Goal: Task Accomplishment & Management: Manage account settings

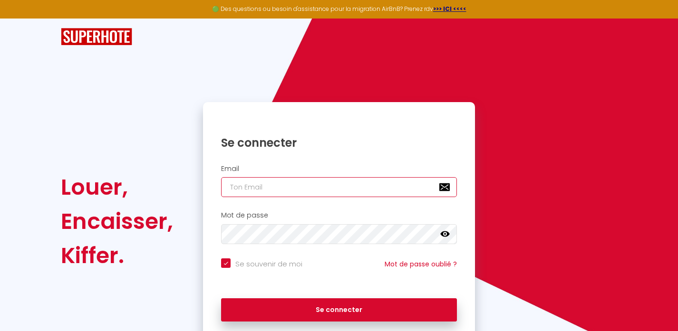
type input "o"
checkbox input "true"
type input "or"
checkbox input "true"
type input "orn"
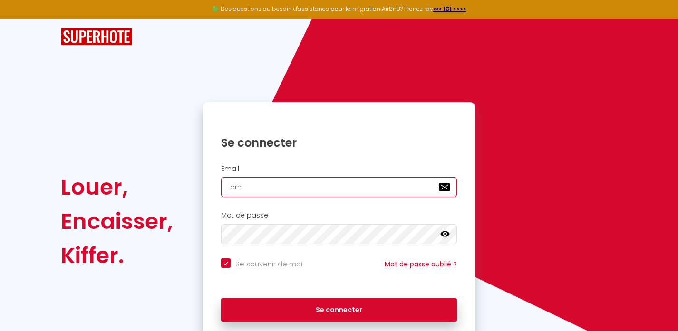
checkbox input "true"
type input "orne"
checkbox input "true"
type input "ornel"
checkbox input "true"
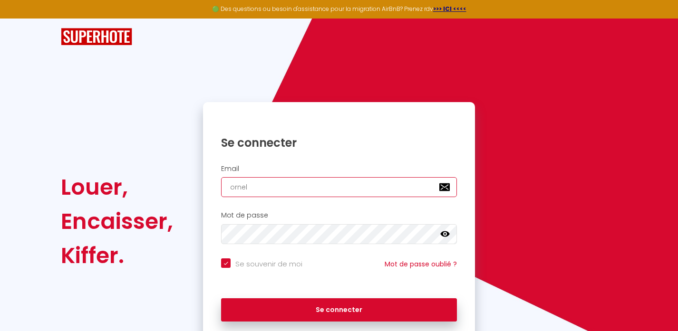
type input "ornell"
checkbox input "true"
type input "ornella"
checkbox input "true"
type input "ornella."
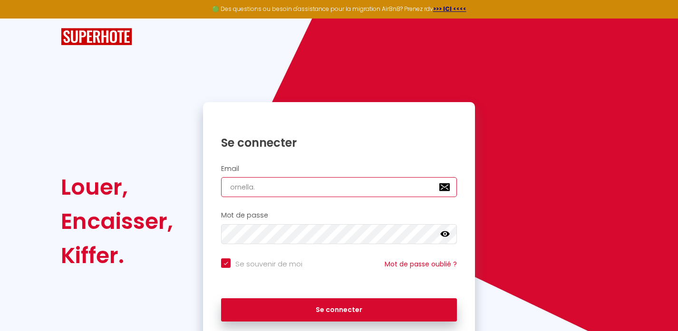
checkbox input "true"
type input "ornella.s"
checkbox input "true"
type input "[DOMAIN_NAME]"
checkbox input "true"
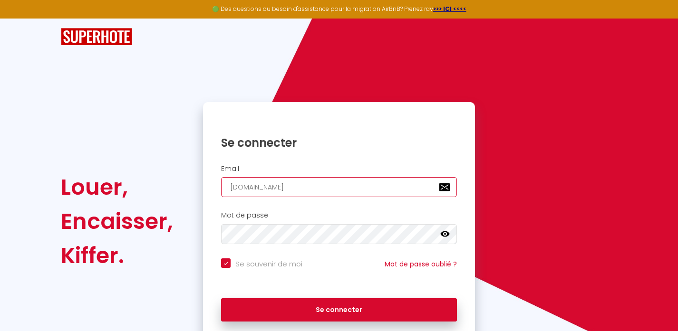
type input "ornella.sch"
checkbox input "true"
type input "ornella.schm"
checkbox input "true"
type input "ornella.schmi"
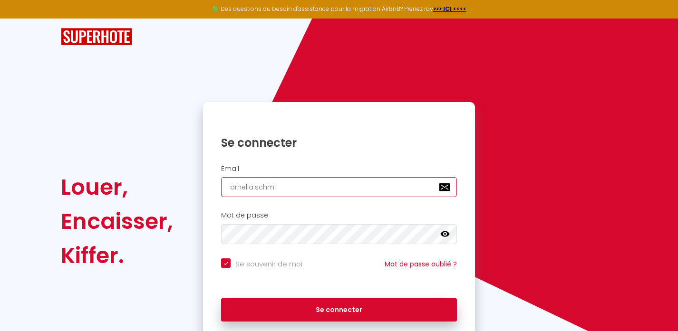
checkbox input "true"
type input "ornella.schmit"
checkbox input "true"
type input "ornella.[PERSON_NAME]"
checkbox input "true"
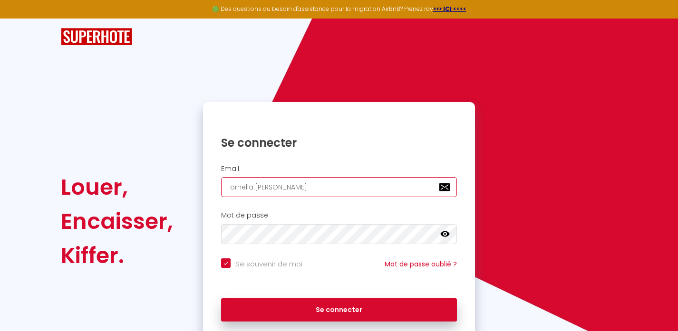
type input "ornella.[PERSON_NAME]@"
checkbox input "true"
type input "ornella.schmitt@l"
checkbox input "true"
type input "ornella.schmitt@li"
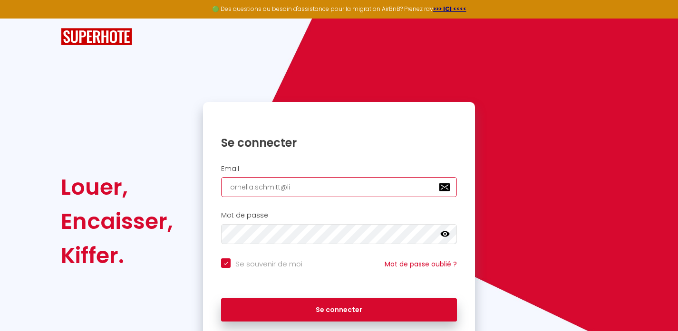
checkbox input "true"
type input "ornella.schmitt@liv"
checkbox input "true"
type input "ornella.schmitt@live"
checkbox input "true"
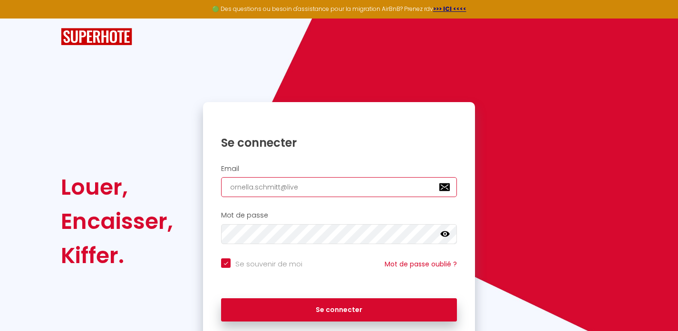
type input "ornella.schmitt@live."
checkbox input "true"
type input "ornella.schmitt@live.f"
checkbox input "true"
type input "[EMAIL_ADDRESS][DOMAIN_NAME]"
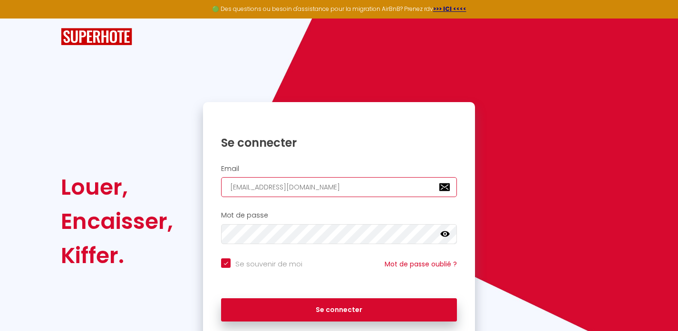
checkbox input "true"
type input "[EMAIL_ADDRESS][DOMAIN_NAME]"
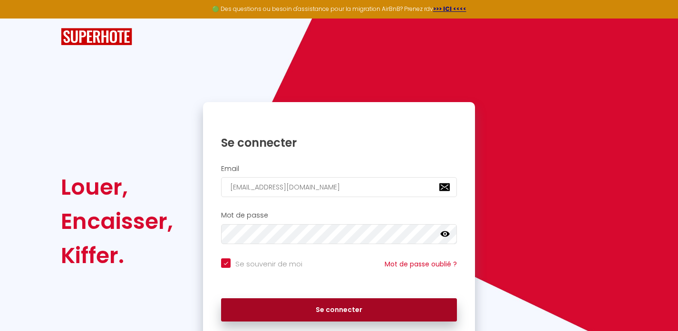
click at [367, 311] on button "Se connecter" at bounding box center [339, 311] width 236 height 24
checkbox input "true"
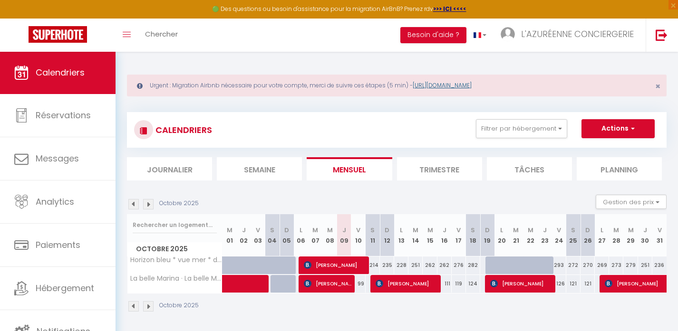
click at [436, 84] on link "[URL][DOMAIN_NAME]" at bounding box center [442, 85] width 59 height 8
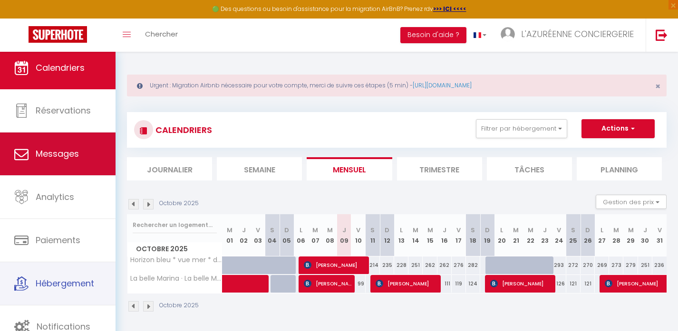
scroll to position [2, 0]
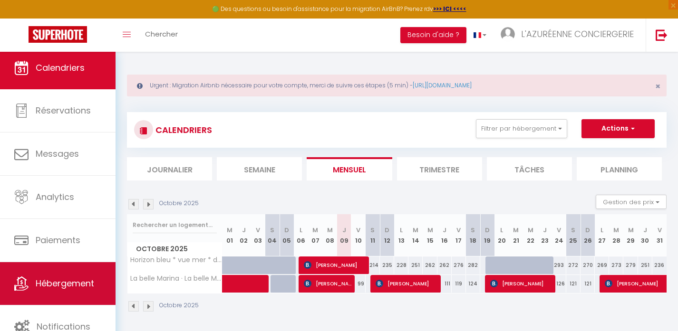
click at [67, 279] on span "Hébergement" at bounding box center [65, 284] width 58 height 12
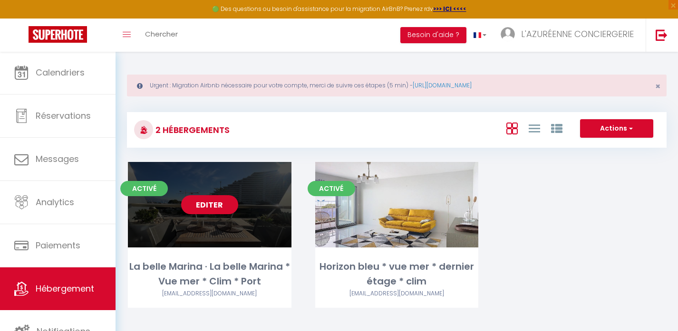
click at [208, 207] on link "Editer" at bounding box center [209, 204] width 57 height 19
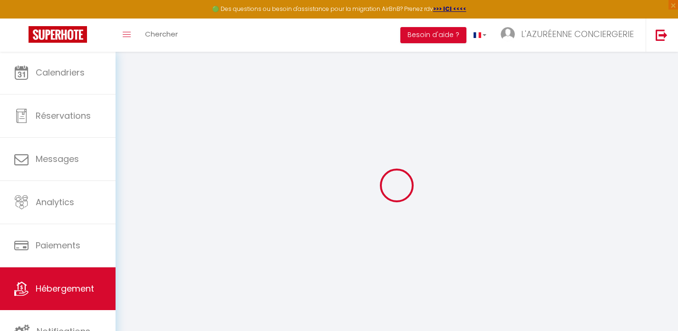
type input "La belle Marina · La belle Marina * Vue mer * Clim * Port"
type input "Mikael"
type input "schmitt"
type input "85"
type input "45"
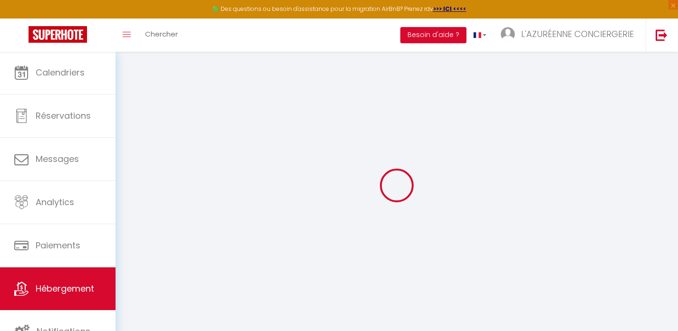
type input "300"
select select
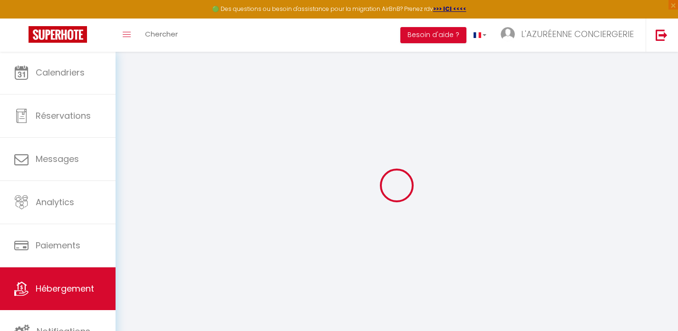
select select
type input "1001 Avenue de la Batterie"
type input "06270"
type input "Villeneuve-Loubet"
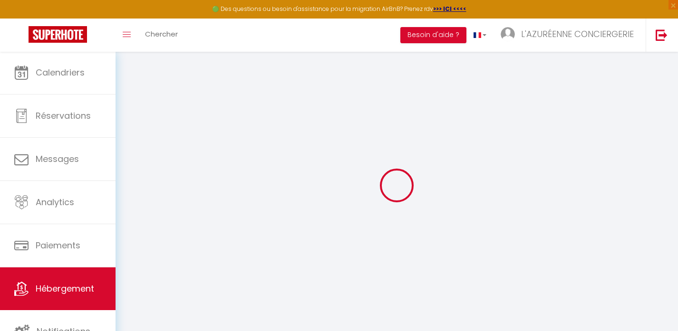
type input "[EMAIL_ADDRESS][DOMAIN_NAME]"
select select "8670"
checkbox input "false"
checkbox input "true"
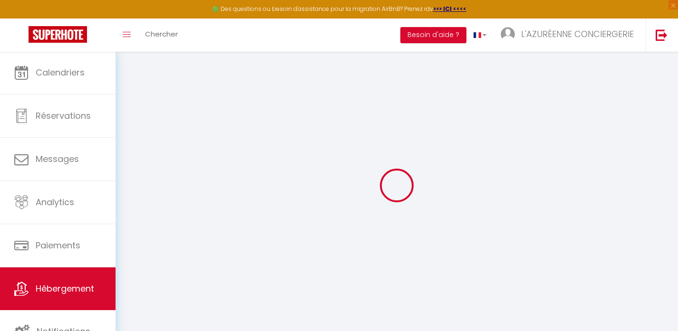
checkbox input "false"
type input "0"
type input "45"
type input "0"
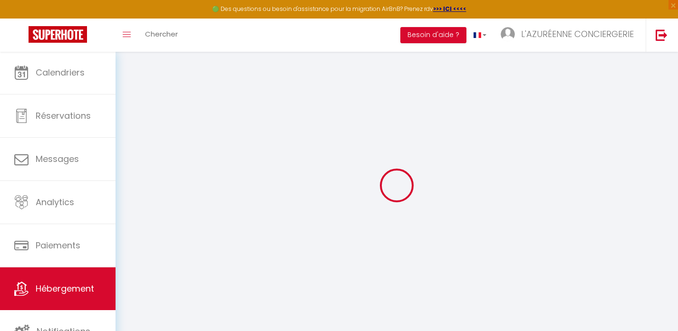
type input "0"
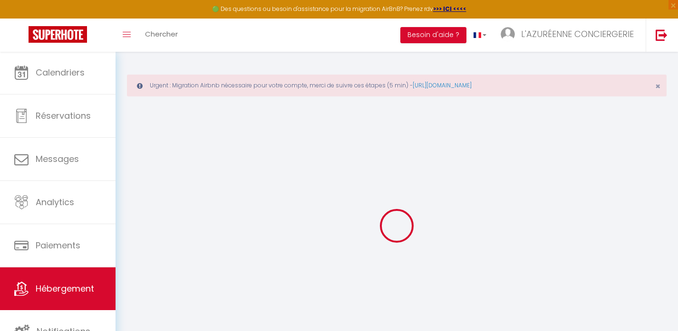
select select
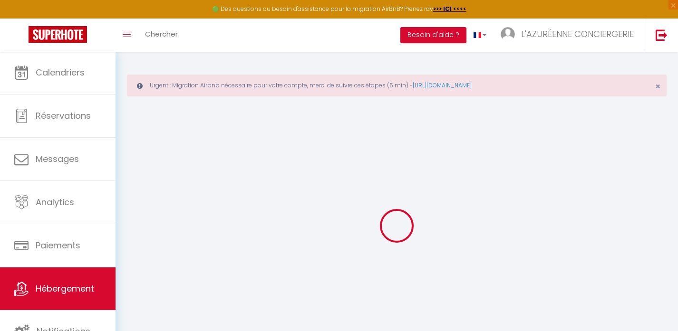
select select
checkbox input "false"
checkbox input "true"
checkbox input "false"
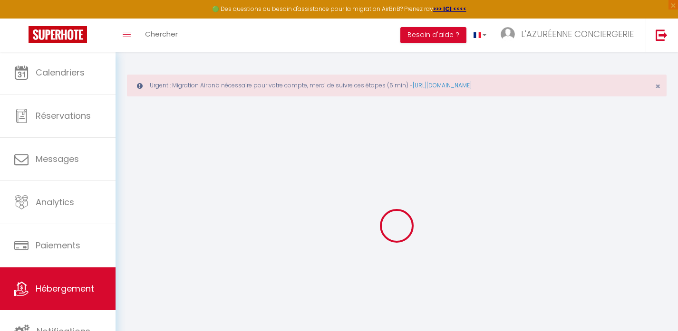
select select
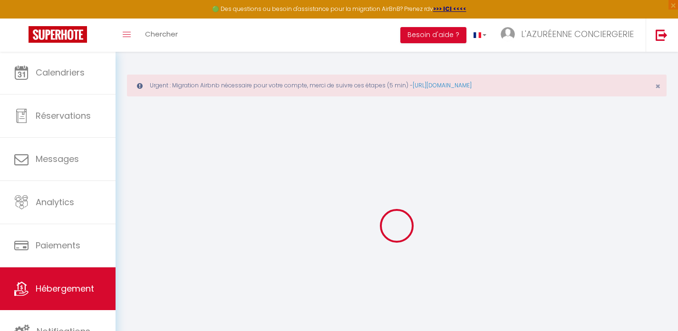
select select
checkbox input "false"
checkbox input "true"
checkbox input "false"
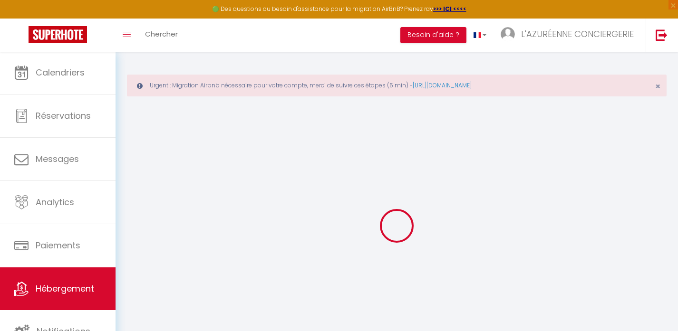
select select
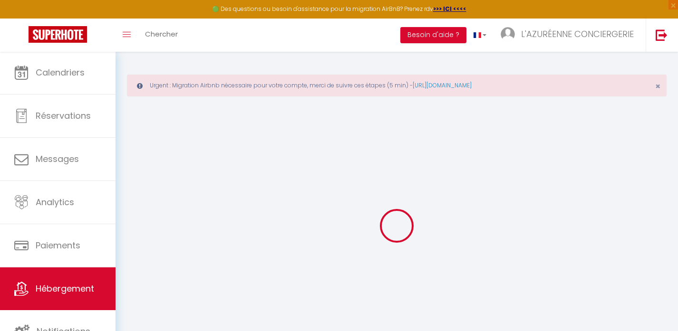
select select
checkbox input "false"
checkbox input "true"
checkbox input "false"
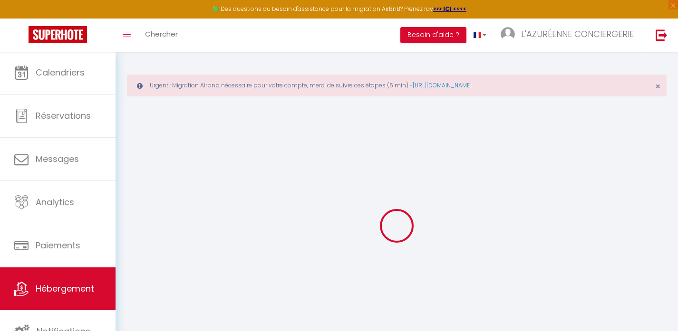
checkbox input "false"
checkbox input "true"
checkbox input "false"
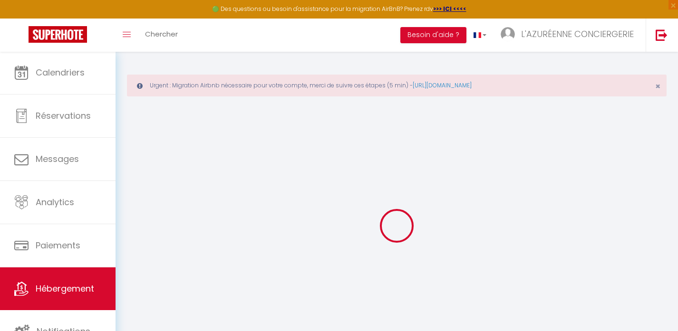
checkbox input "true"
checkbox input "false"
select select "15:00"
select select "00:00"
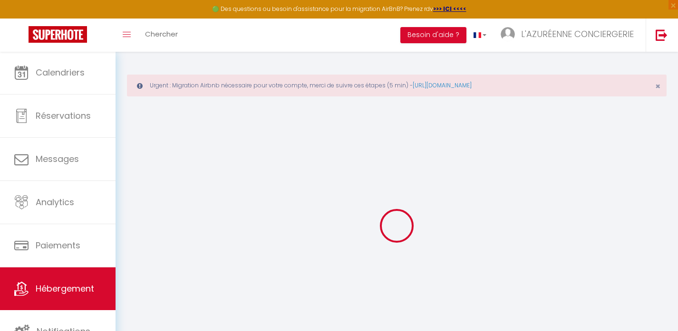
select select "11:00"
select select "30"
select select "120"
select select "12:00"
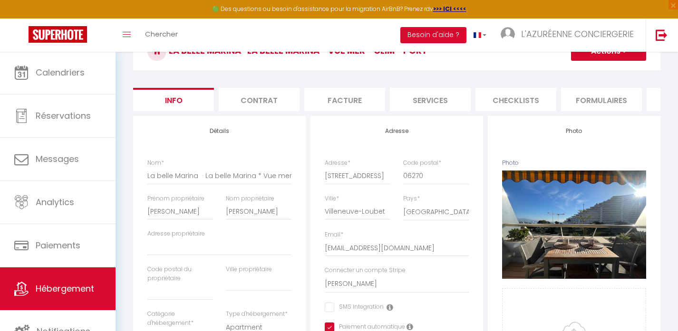
checkbox input "false"
checkbox input "true"
checkbox input "false"
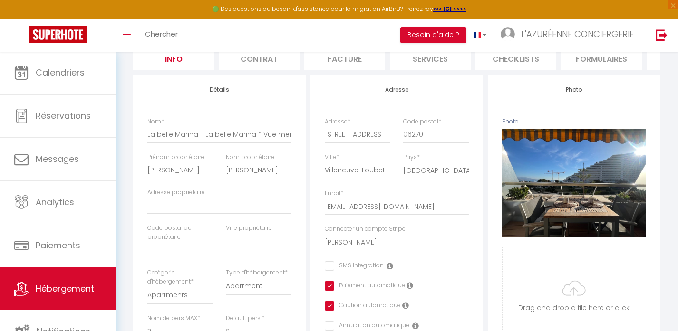
select select "1"
select select "EUR"
select select
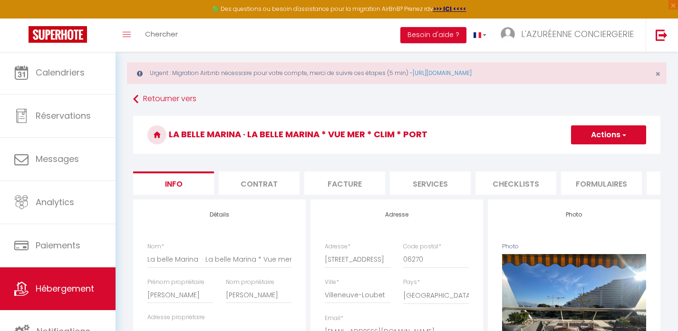
scroll to position [13, 0]
click at [437, 177] on li "Services" at bounding box center [430, 182] width 81 height 23
select select
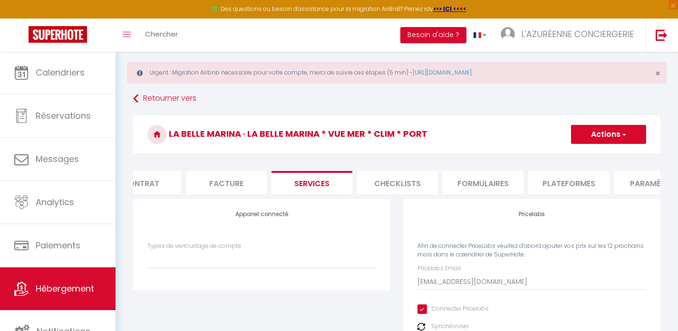
scroll to position [0, 120]
click at [554, 179] on li "Plateformes" at bounding box center [566, 182] width 81 height 23
select select
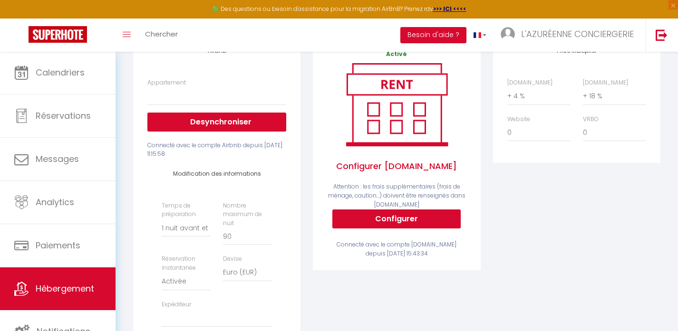
scroll to position [172, 0]
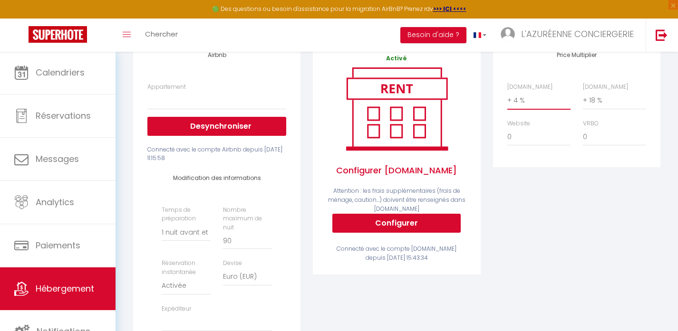
select select "+ 15 %"
select select
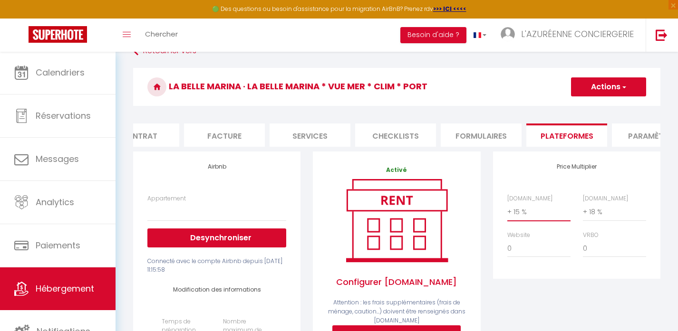
scroll to position [49, 0]
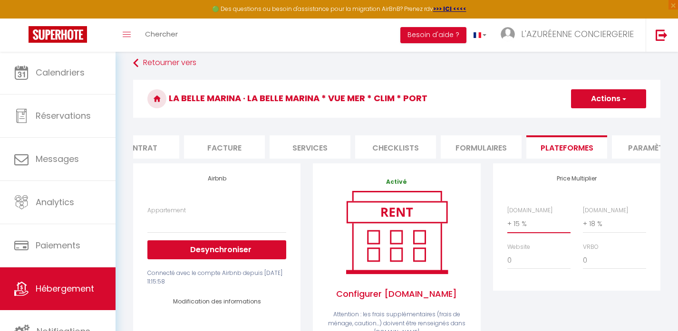
click at [624, 97] on span "button" at bounding box center [624, 99] width 6 height 10
click at [602, 120] on link "Enregistrer" at bounding box center [608, 120] width 75 height 12
select select
select select "1"
select select "EUR"
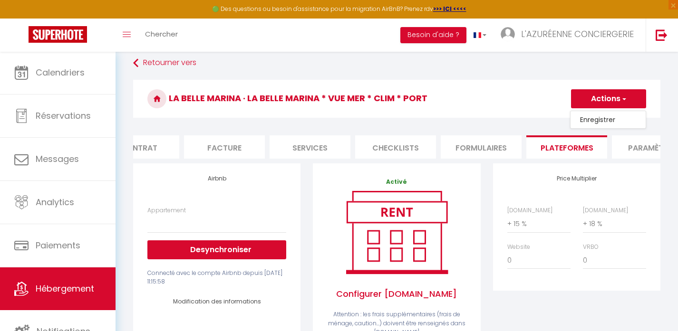
select select
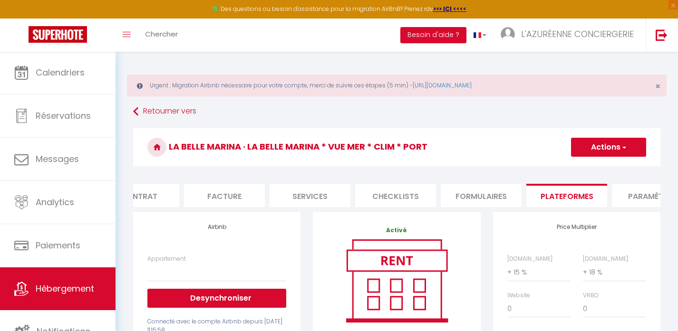
scroll to position [0, 0]
click at [142, 114] on link "Retourner vers" at bounding box center [396, 111] width 527 height 17
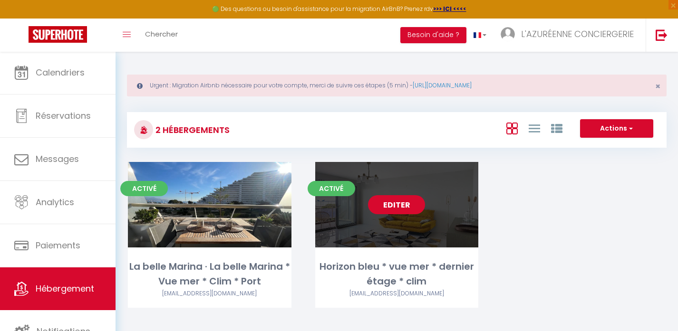
click at [398, 201] on link "Editer" at bounding box center [396, 204] width 57 height 19
